Goal: Information Seeking & Learning: Learn about a topic

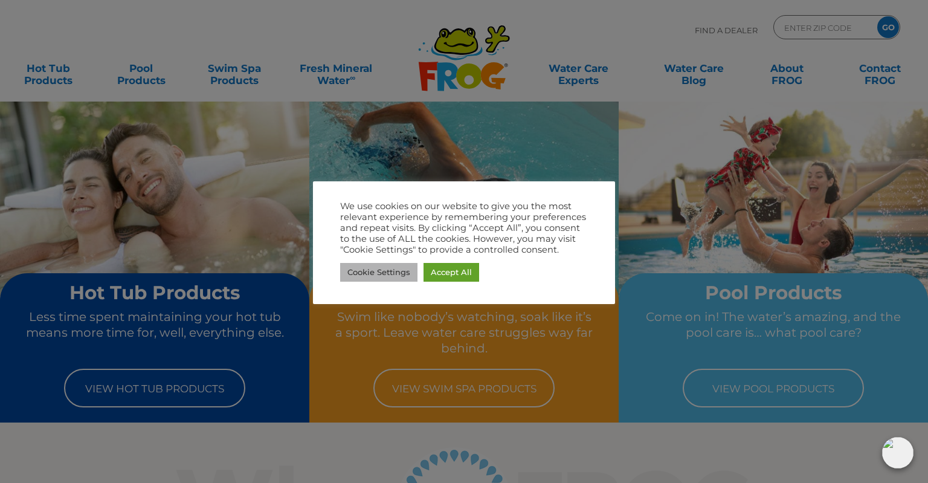
click at [384, 273] on link "Cookie Settings" at bounding box center [378, 272] width 77 height 19
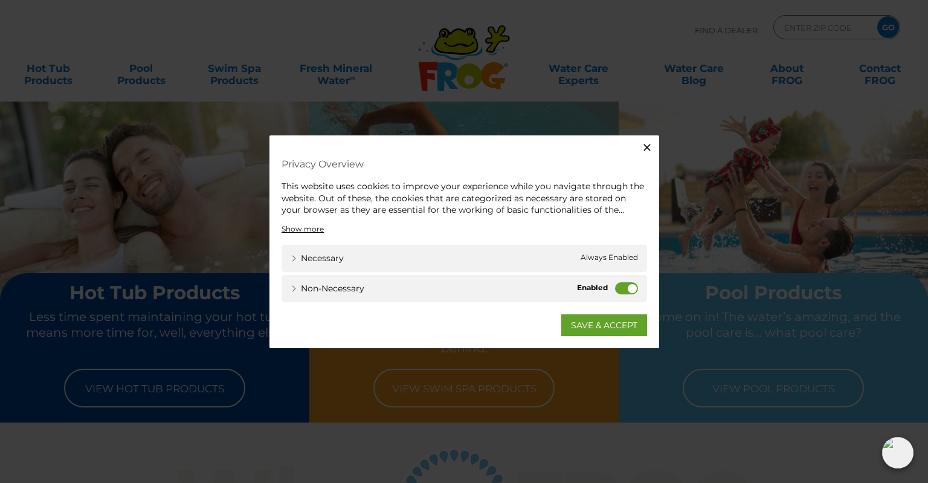
click at [626, 282] on label "Non-necessary" at bounding box center [626, 288] width 23 height 12
click at [0, 0] on input "Non-necessary" at bounding box center [0, 0] width 0 height 0
click at [614, 322] on link "SAVE & ACCEPT" at bounding box center [604, 325] width 86 height 22
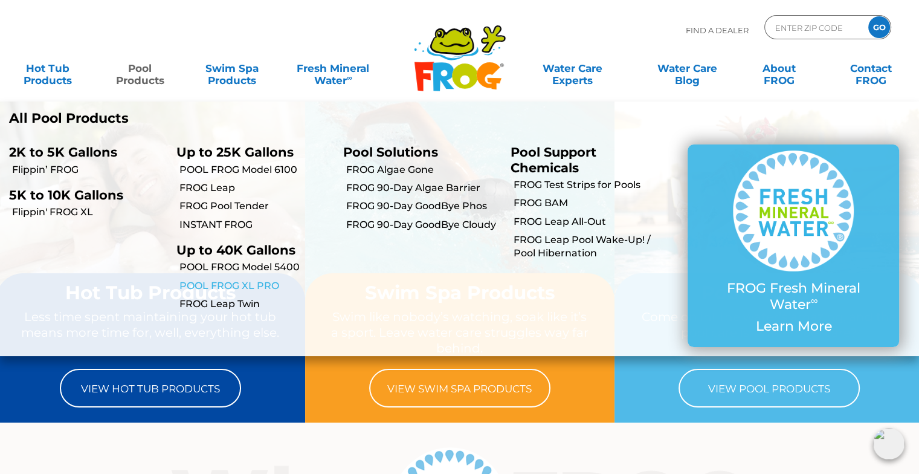
click at [230, 282] on link "POOL FROG XL PRO" at bounding box center [256, 285] width 155 height 13
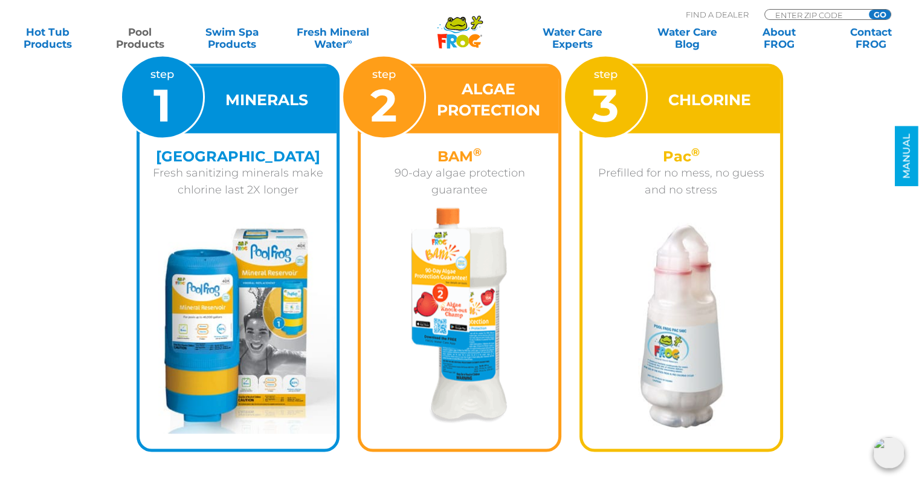
scroll to position [1934, 0]
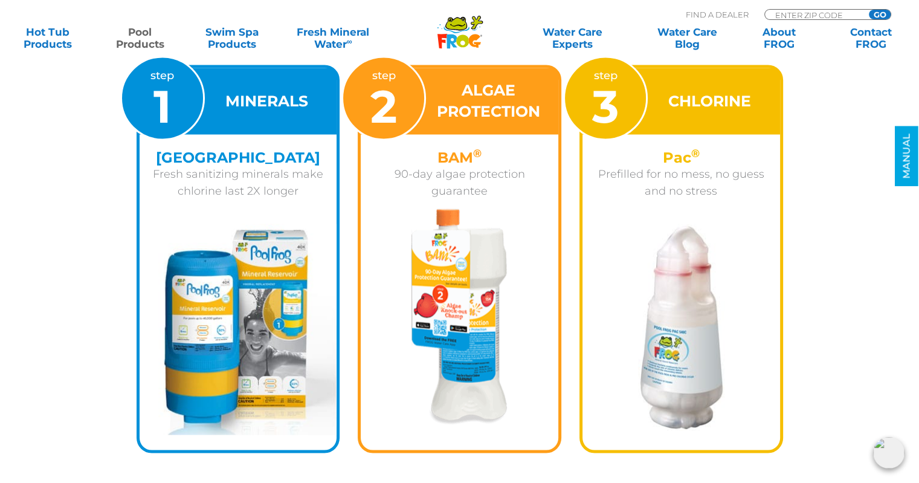
click at [681, 188] on p "Prefilled for no mess, no guess and no stress" at bounding box center [681, 183] width 179 height 34
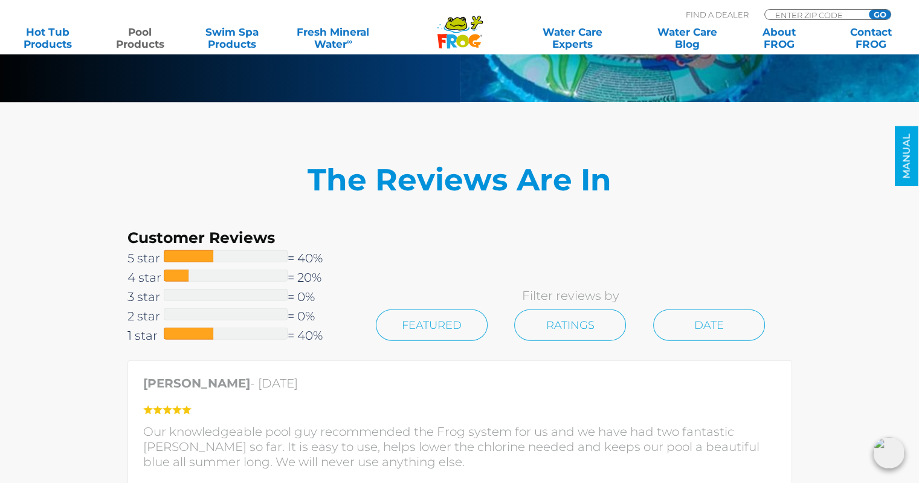
scroll to position [2587, 0]
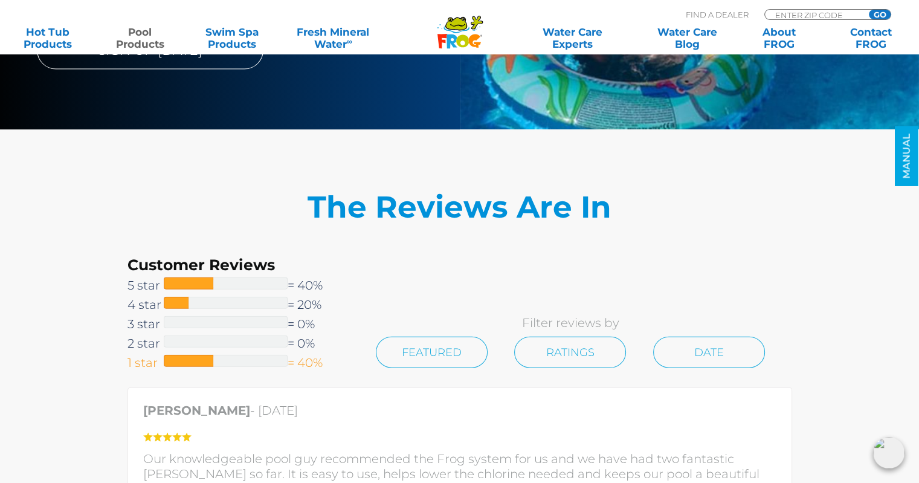
click at [191, 362] on span at bounding box center [189, 361] width 50 height 12
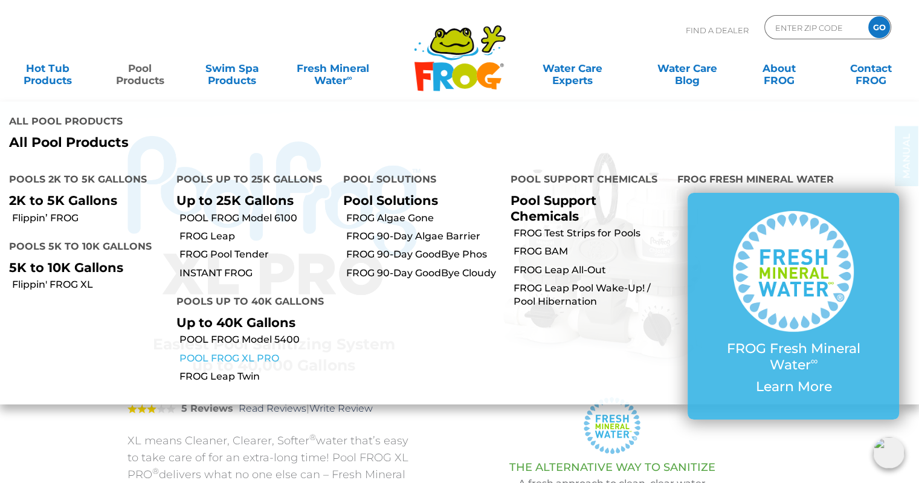
click at [251, 357] on link "POOL FROG XL PRO" at bounding box center [256, 358] width 155 height 13
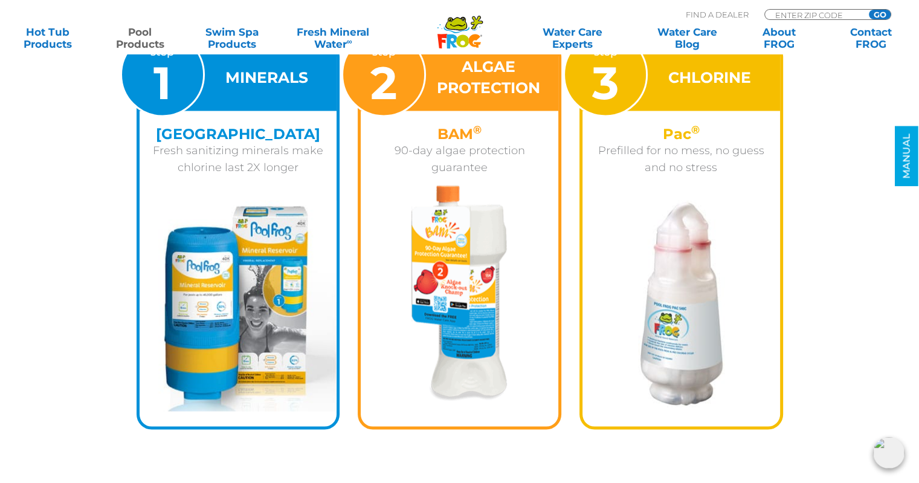
scroll to position [1958, 0]
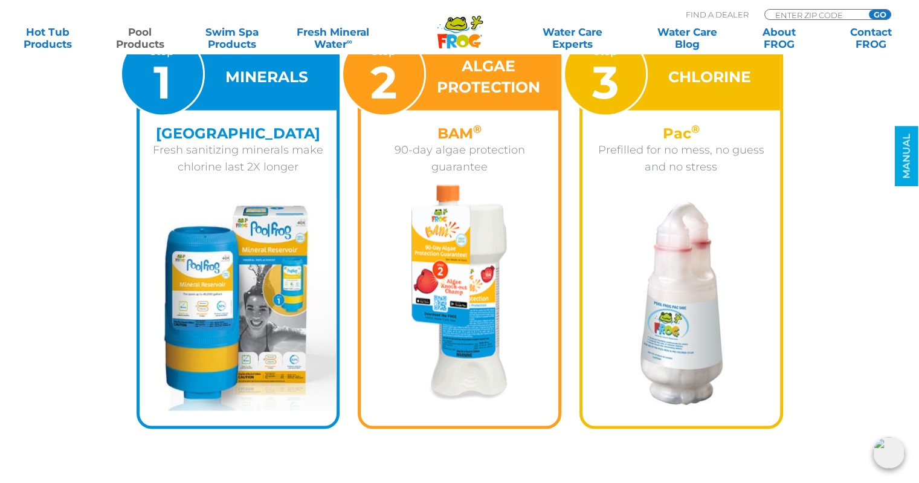
click at [678, 132] on h4 "Pac ®" at bounding box center [681, 133] width 179 height 16
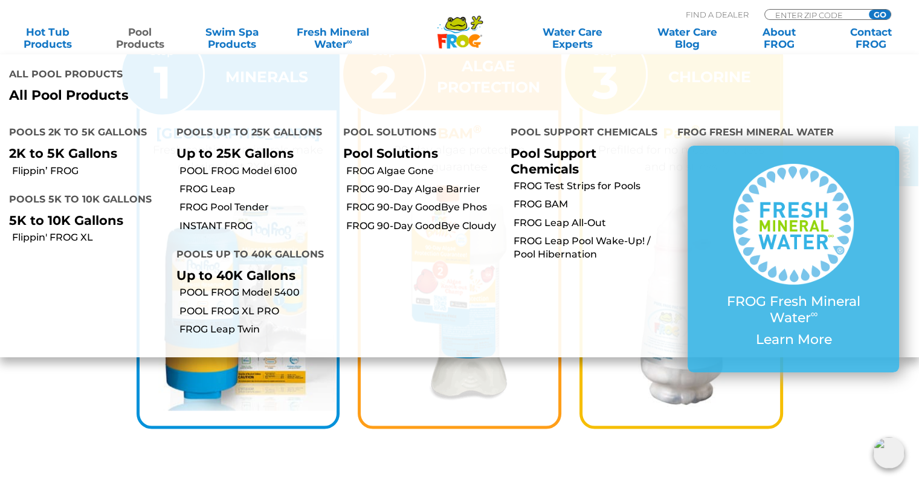
click at [145, 38] on link "Pool Products" at bounding box center [139, 38] width 71 height 24
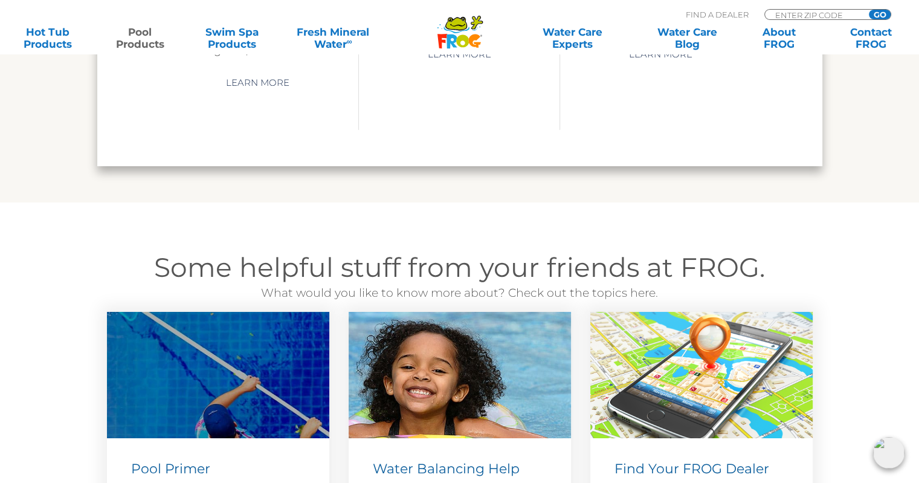
scroll to position [4080, 0]
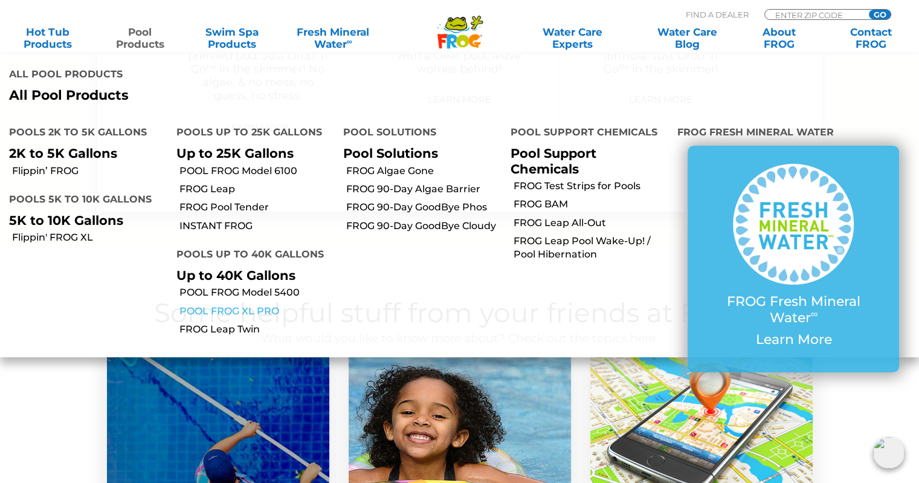
click at [219, 311] on link "POOL FROG XL PRO" at bounding box center [256, 311] width 155 height 13
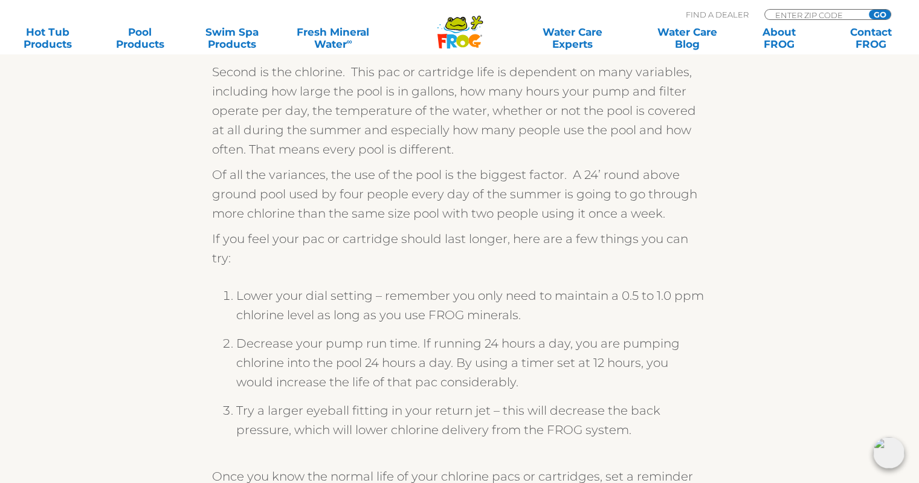
scroll to position [334, 0]
